Goal: Information Seeking & Learning: Find specific fact

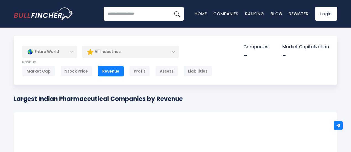
click at [72, 54] on div "Entire World" at bounding box center [49, 52] width 55 height 13
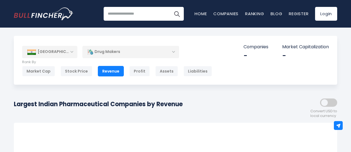
click at [129, 47] on div "Drug Makers" at bounding box center [130, 52] width 97 height 13
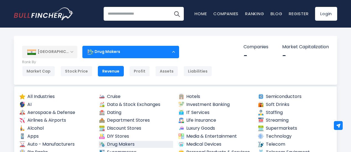
click at [75, 37] on div "India Entire World North America United States 3,960 Canada 1,652" at bounding box center [175, 60] width 323 height 49
click at [201, 51] on div "India Entire World North America United States 3,960 Canada 1,652" at bounding box center [175, 60] width 323 height 49
click at [172, 53] on div "Drug Makers" at bounding box center [130, 52] width 97 height 13
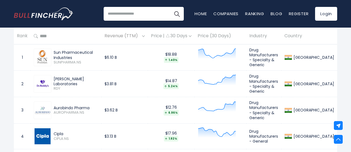
scroll to position [262, 0]
click at [145, 37] on img at bounding box center [143, 37] width 3 height 2
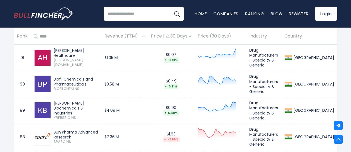
click at [145, 37] on img at bounding box center [143, 37] width 3 height 2
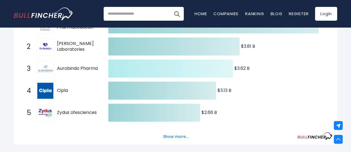
scroll to position [0, 0]
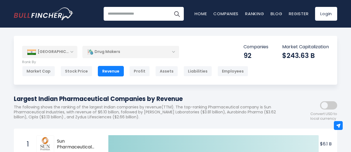
click at [74, 48] on div "India" at bounding box center [49, 52] width 55 height 12
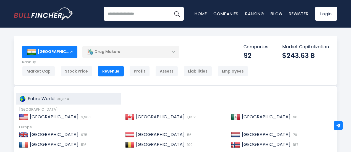
click at [52, 100] on span "Entire World" at bounding box center [41, 99] width 27 height 6
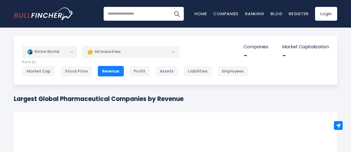
click at [174, 53] on div "All Industries" at bounding box center [130, 52] width 97 height 13
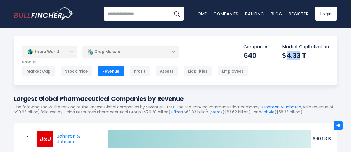
drag, startPoint x: 285, startPoint y: 55, endPoint x: 300, endPoint y: 53, distance: 15.0
click at [300, 53] on div "$4.33 T" at bounding box center [305, 55] width 47 height 9
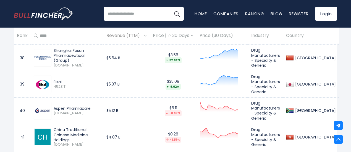
scroll to position [1220, 0]
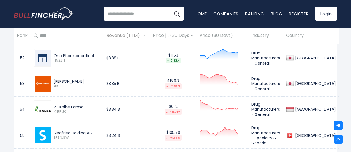
click at [128, 68] on td "$3.38 B" at bounding box center [126, 58] width 46 height 26
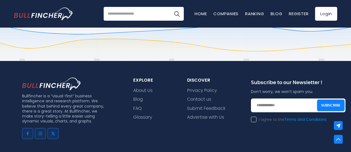
scroll to position [5606, 0]
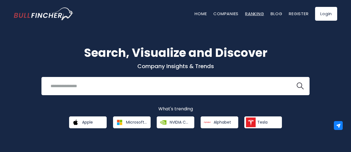
click at [247, 11] on link "Ranking" at bounding box center [254, 14] width 19 height 6
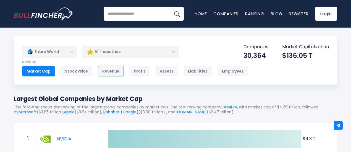
click at [114, 69] on div "Revenue" at bounding box center [111, 71] width 26 height 10
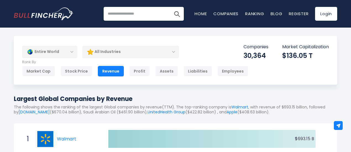
click at [139, 15] on input "search" at bounding box center [144, 14] width 80 height 14
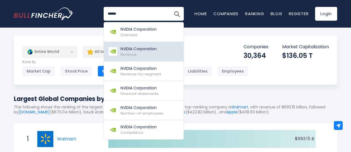
type input "******"
click at [137, 51] on p "NVIDIA Corporation" at bounding box center [138, 49] width 36 height 6
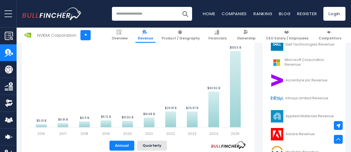
scroll to position [161, 0]
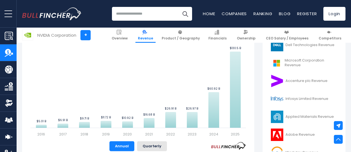
click at [149, 15] on input "search" at bounding box center [152, 14] width 80 height 14
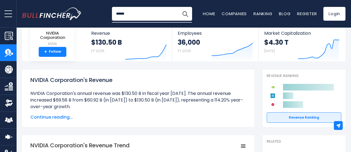
scroll to position [0, 0]
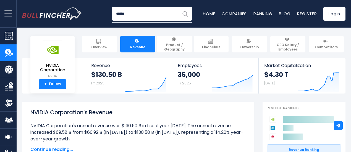
type input "******"
click at [181, 10] on img "Search" at bounding box center [184, 13] width 7 height 7
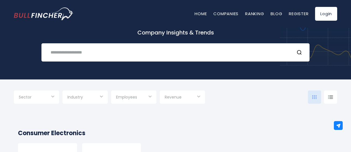
scroll to position [21, 0]
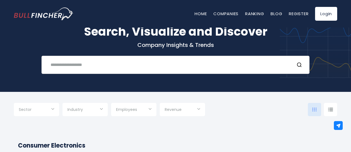
click at [96, 70] on div "Recent searches Trending searches Apple Overview" at bounding box center [175, 65] width 268 height 18
click at [83, 64] on input "text" at bounding box center [168, 65] width 242 height 10
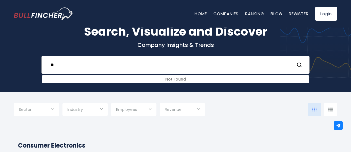
type input "*"
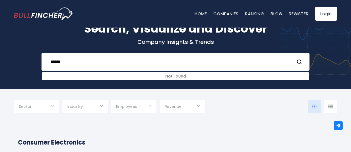
scroll to position [25, 0]
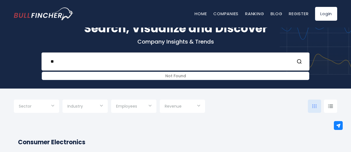
type input "*"
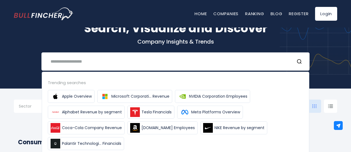
click at [40, 65] on div "Search, Visualize and Discover Company Insights & Trends Recent searches Trendi…" at bounding box center [175, 42] width 351 height 94
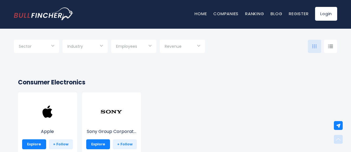
scroll to position [85, 0]
click at [92, 48] on input "Selection" at bounding box center [84, 47] width 35 height 10
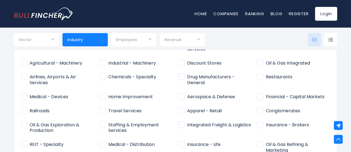
scroll to position [148, 0]
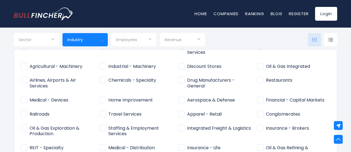
click at [190, 84] on span "Drug Manufacturers - General" at bounding box center [214, 84] width 73 height 12
type input "**********"
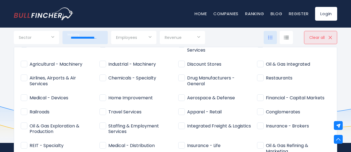
scroll to position [877, 0]
click at [347, 41] on div at bounding box center [175, 76] width 351 height 152
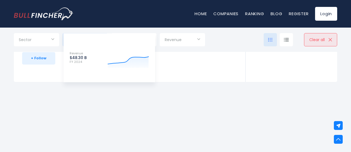
scroll to position [815, 0]
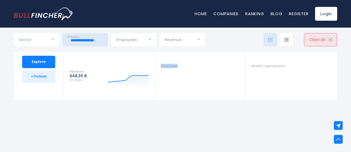
scroll to position [796, 0]
click at [215, 52] on li "Employees" at bounding box center [200, 76] width 91 height 49
click at [224, 30] on div "Sector Technology Consumer Cyclical Financial Services Energy" at bounding box center [175, 40] width 323 height 24
